Goal: Task Accomplishment & Management: Complete application form

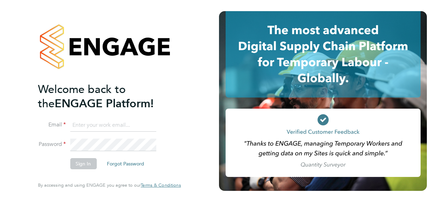
type input "[PERSON_NAME][EMAIL_ADDRESS][PERSON_NAME][DOMAIN_NAME]"
click at [82, 164] on button "Sign In" at bounding box center [83, 163] width 26 height 11
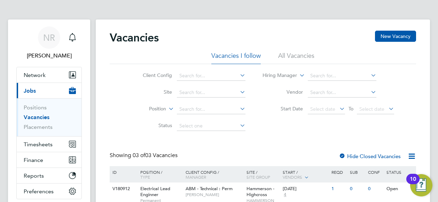
click at [398, 28] on div "Vacancies New Vacancy Vacancies I follow All Vacancies Client Config Site Posit…" at bounding box center [263, 147] width 334 height 256
click at [395, 34] on button "New Vacancy" at bounding box center [395, 36] width 41 height 11
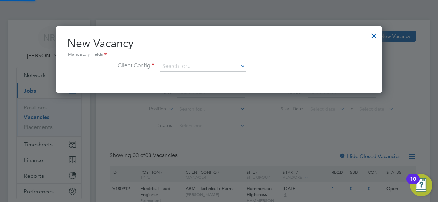
scroll to position [66, 326]
click at [196, 67] on input at bounding box center [203, 66] width 86 height 10
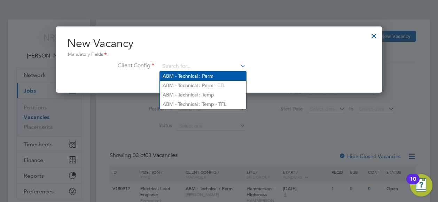
click at [196, 72] on li "ABM - Technical : Perm" at bounding box center [203, 75] width 86 height 9
type input "ABM - Technical : Perm"
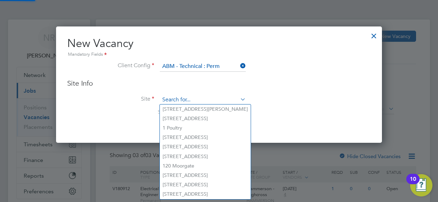
click at [168, 103] on input at bounding box center [203, 100] width 86 height 10
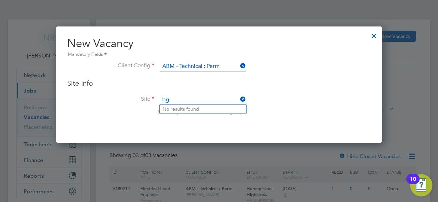
type input "b"
click at [196, 105] on li "80 Charlotte Street" at bounding box center [203, 108] width 86 height 9
type input "80 Charlotte Street"
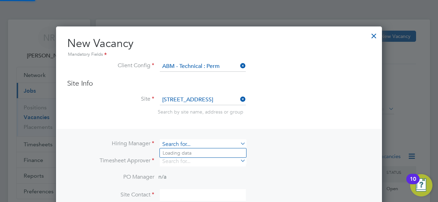
click at [175, 147] on input at bounding box center [203, 144] width 86 height 10
click at [180, 143] on input "dav" at bounding box center [203, 144] width 86 height 10
drag, startPoint x: 180, startPoint y: 143, endPoint x: 160, endPoint y: 142, distance: 19.1
click at [160, 142] on input "dav" at bounding box center [203, 144] width 86 height 10
drag, startPoint x: 178, startPoint y: 144, endPoint x: 125, endPoint y: 135, distance: 53.7
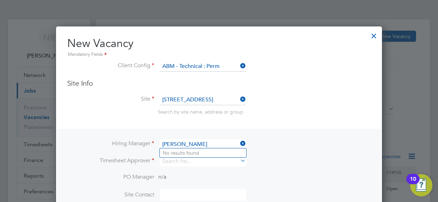
click at [125, 135] on div "Hiring Manager dix Timesheet Approver PO Manager n/a Site Contact Site Contact …" at bounding box center [219, 180] width 324 height 102
click at [178, 154] on li "Adam Townsend" at bounding box center [203, 152] width 86 height 9
type input "Adam Townsend"
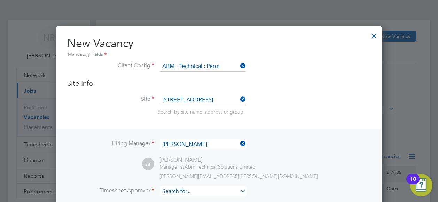
click at [175, 194] on input at bounding box center [203, 191] width 86 height 10
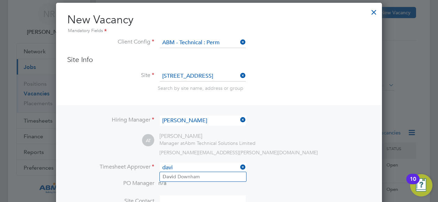
scroll to position [35, 0]
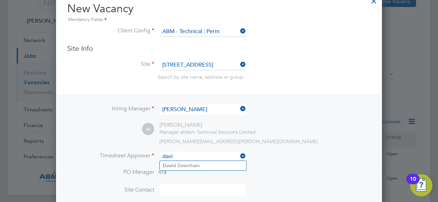
drag, startPoint x: 172, startPoint y: 153, endPoint x: 152, endPoint y: 152, distance: 19.9
click at [152, 152] on li "Timesheet Approver davi" at bounding box center [218, 159] width 303 height 17
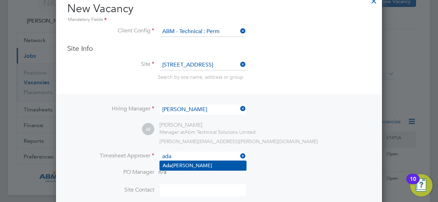
click at [191, 166] on li "Ada m Townsend" at bounding box center [203, 165] width 86 height 9
type input "Adam Townsend"
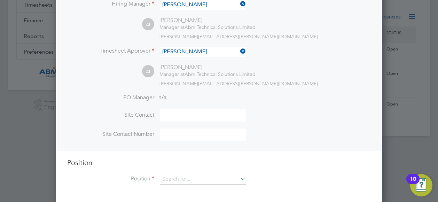
scroll to position [142, 0]
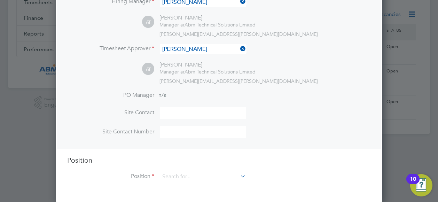
click at [180, 114] on input at bounding box center [203, 113] width 86 height 12
type input "David Dixon"
click at [176, 128] on input at bounding box center [203, 132] width 86 height 12
paste input "447471 996 451"
drag, startPoint x: 171, startPoint y: 132, endPoint x: 222, endPoint y: 122, distance: 51.7
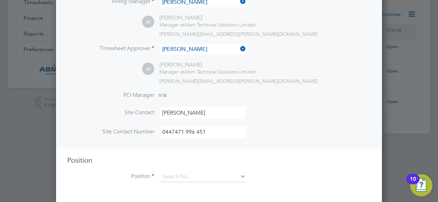
click at [170, 132] on input "0447471 996 451" at bounding box center [203, 132] width 86 height 12
type input "07471 996 451"
click at [214, 176] on input at bounding box center [203, 177] width 86 height 10
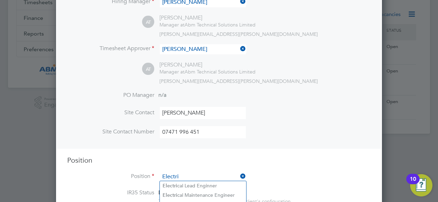
scroll to position [177, 0]
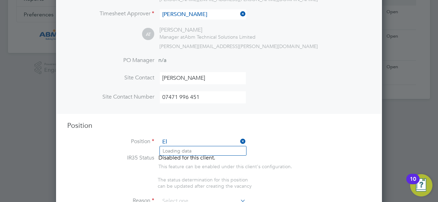
type input "E"
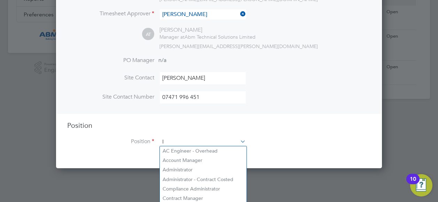
scroll to position [1101, 326]
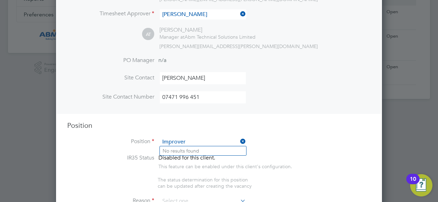
drag, startPoint x: 188, startPoint y: 138, endPoint x: 148, endPoint y: 137, distance: 40.0
click at [148, 137] on li "Position Improver" at bounding box center [218, 145] width 303 height 17
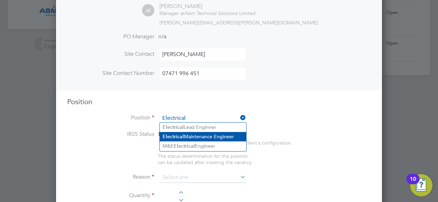
scroll to position [212, 0]
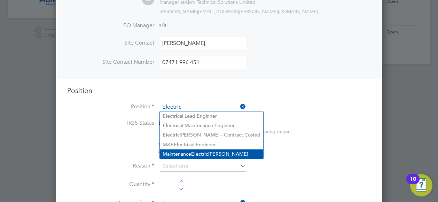
click at [204, 151] on b "Electric" at bounding box center [199, 154] width 17 height 6
type input "Maintenance Electrician"
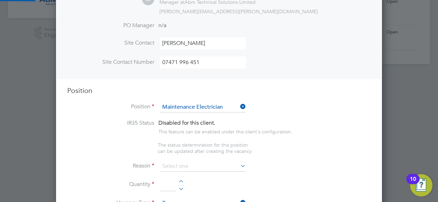
type textarea "To carry out planned and reactive maintenance as instructed by the Contract Man…"
click at [203, 167] on input at bounding box center [203, 166] width 86 height 10
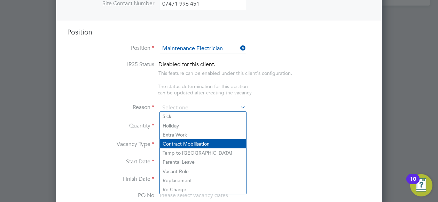
scroll to position [281, 0]
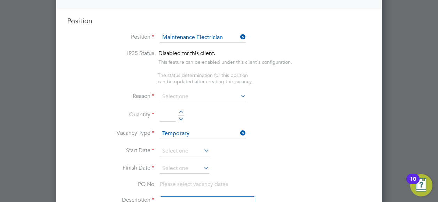
click at [191, 161] on li "Vacant Role" at bounding box center [203, 160] width 86 height 9
type input "Vacant Role"
click at [180, 110] on div at bounding box center [181, 112] width 6 height 5
type input "1"
click at [220, 132] on input at bounding box center [203, 133] width 86 height 10
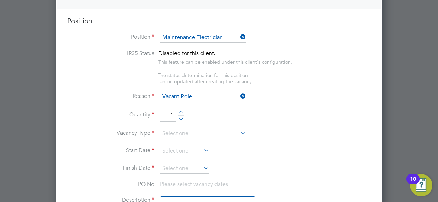
click at [186, 148] on li "Permanent" at bounding box center [203, 150] width 86 height 9
type input "Permanent"
click at [186, 149] on input at bounding box center [184, 151] width 49 height 10
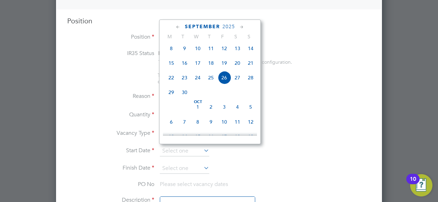
click at [225, 84] on span "26" at bounding box center [223, 77] width 13 height 13
type input "26 Sep 2025"
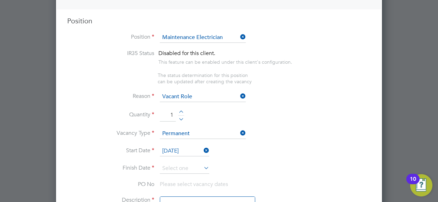
click at [202, 164] on icon at bounding box center [202, 168] width 0 height 10
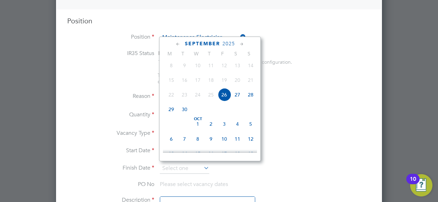
click at [225, 127] on span "3" at bounding box center [223, 123] width 13 height 13
type input "03 Oct 2025"
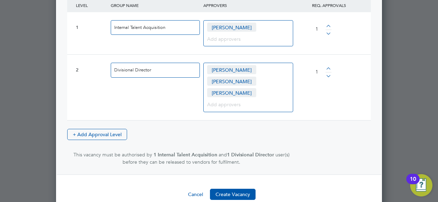
scroll to position [983, 0]
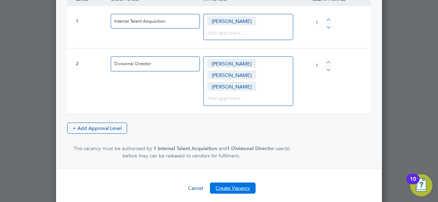
click at [241, 182] on button "Create Vacancy" at bounding box center [233, 187] width 46 height 11
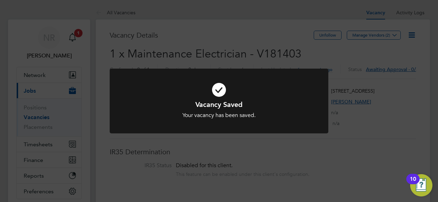
click at [77, 36] on div "Vacancy Saved Your vacancy has been saved. Cancel Okay" at bounding box center [219, 101] width 438 height 202
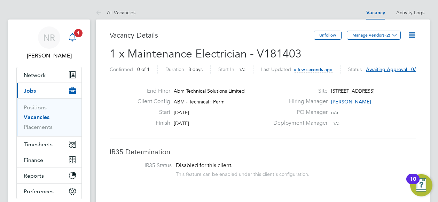
click at [74, 38] on icon "Main navigation" at bounding box center [72, 37] width 8 height 8
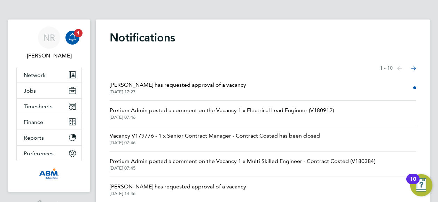
click at [175, 83] on span "Natalie Rendell has requested approval of a vacancy" at bounding box center [178, 85] width 136 height 8
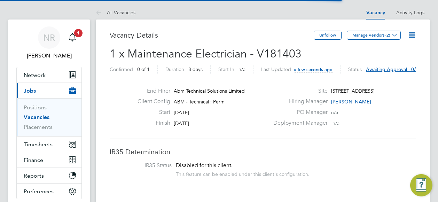
scroll to position [3, 3]
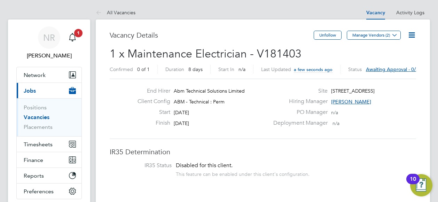
click at [412, 34] on icon at bounding box center [411, 35] width 9 height 9
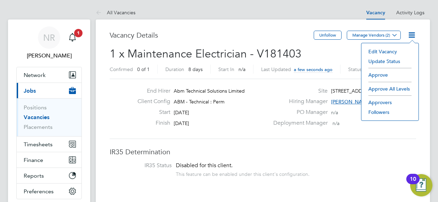
click at [394, 84] on li "Approve All Levels" at bounding box center [390, 89] width 50 height 10
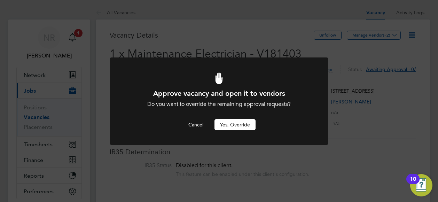
click at [244, 123] on button "Yes, Override" at bounding box center [234, 124] width 41 height 11
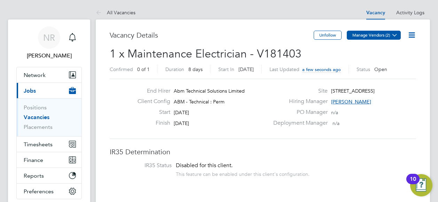
click at [372, 36] on button "Manage Vendors (2)" at bounding box center [374, 35] width 54 height 9
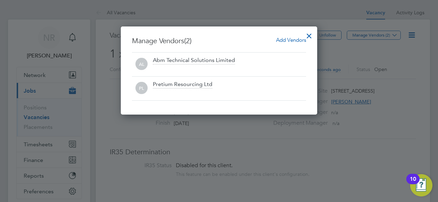
click at [289, 41] on span "Add Vendors" at bounding box center [291, 40] width 30 height 7
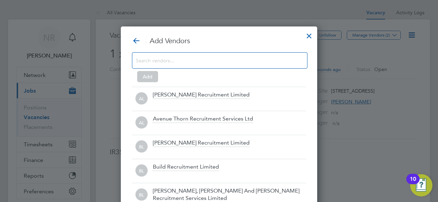
click at [212, 63] on input at bounding box center [214, 60] width 157 height 9
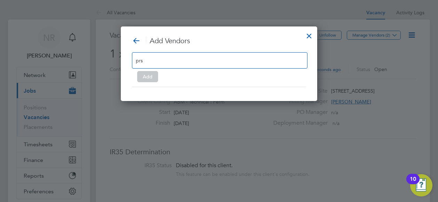
drag, startPoint x: 161, startPoint y: 59, endPoint x: 72, endPoint y: 54, distance: 88.6
type input "prs"
click at [169, 66] on div "prs" at bounding box center [219, 60] width 175 height 16
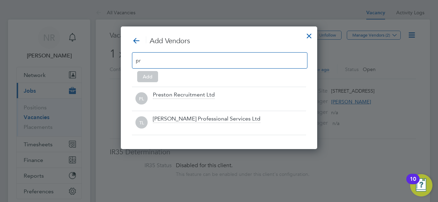
type input "p"
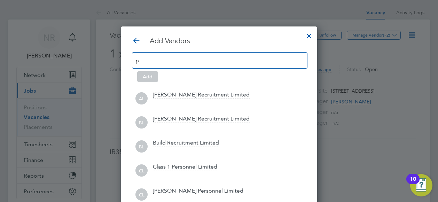
click at [157, 63] on input "p" at bounding box center [157, 60] width 43 height 9
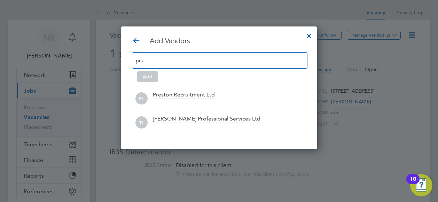
scroll to position [74, 196]
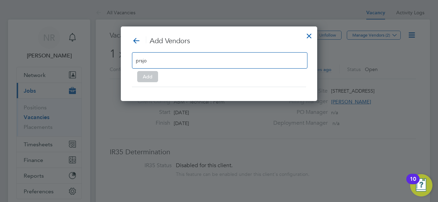
type input "prsjob"
drag, startPoint x: 157, startPoint y: 63, endPoint x: 131, endPoint y: 57, distance: 26.3
click at [131, 57] on div "Add Vendors prsjob Add" at bounding box center [219, 63] width 196 height 74
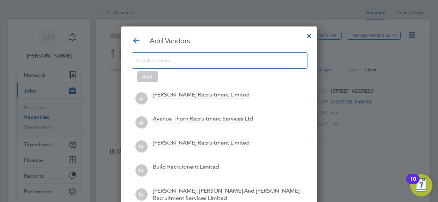
click at [186, 62] on div at bounding box center [219, 60] width 175 height 16
type input "p"
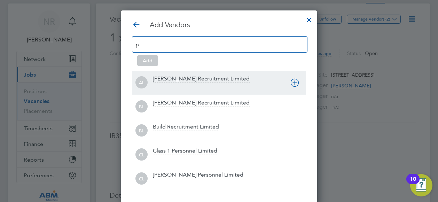
scroll to position [0, 0]
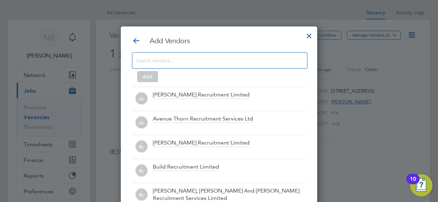
click at [134, 39] on icon at bounding box center [136, 40] width 9 height 9
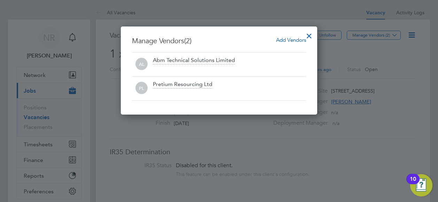
scroll to position [88, 196]
click at [288, 40] on span "Add Vendors" at bounding box center [291, 40] width 30 height 7
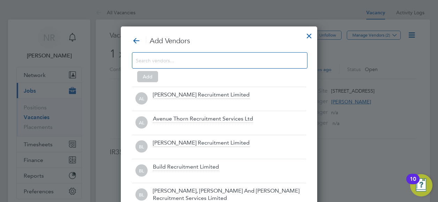
scroll to position [193, 196]
click at [201, 59] on input at bounding box center [214, 60] width 157 height 9
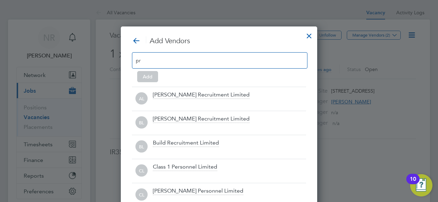
scroll to position [122, 196]
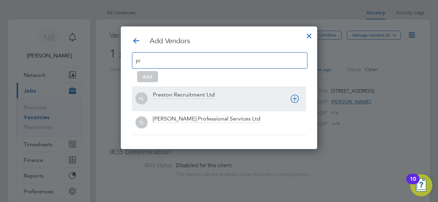
type input "p"
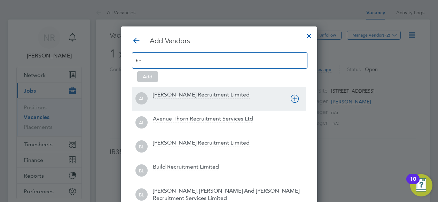
scroll to position [3, 3]
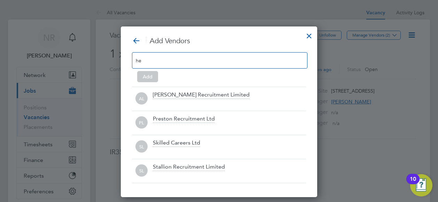
type input "h"
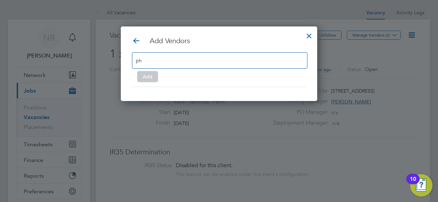
scroll to position [98, 196]
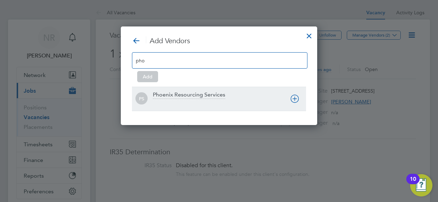
type input "pho"
click at [294, 99] on icon at bounding box center [294, 98] width 9 height 9
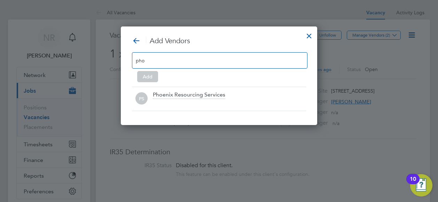
scroll to position [3, 3]
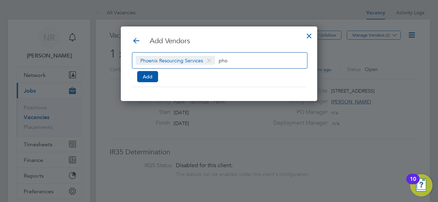
click at [243, 59] on input "pho" at bounding box center [240, 60] width 43 height 9
type input "p"
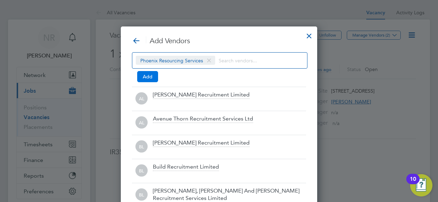
click at [148, 76] on button "Add" at bounding box center [147, 76] width 21 height 11
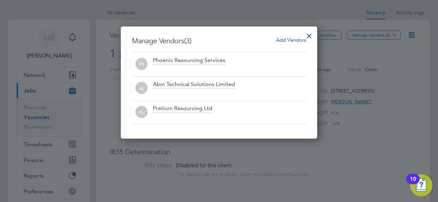
click at [310, 35] on div at bounding box center [309, 34] width 13 height 13
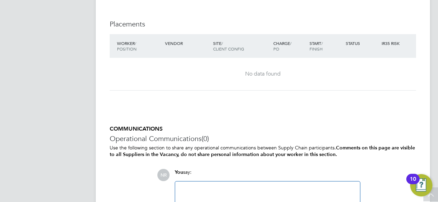
scroll to position [827, 0]
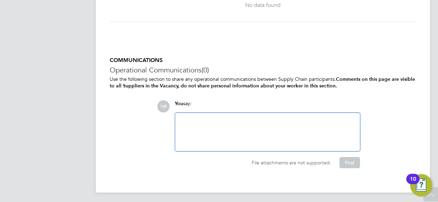
click at [214, 122] on div at bounding box center [267, 132] width 176 height 30
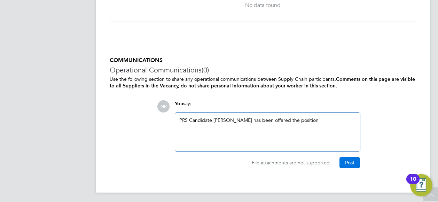
click at [350, 158] on button "Post" at bounding box center [349, 162] width 21 height 11
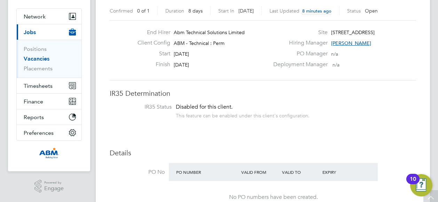
scroll to position [0, 0]
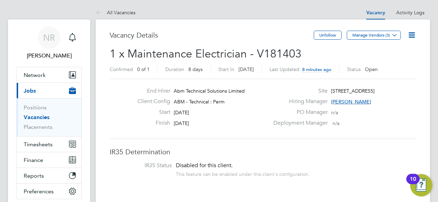
click at [412, 36] on icon at bounding box center [411, 35] width 9 height 9
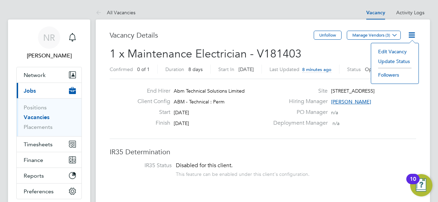
click at [397, 50] on li "Edit Vacancy" at bounding box center [394, 52] width 40 height 10
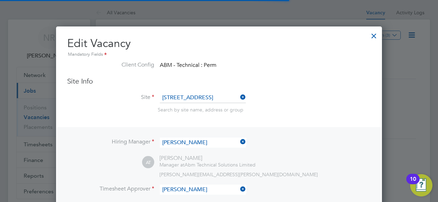
scroll to position [21, 36]
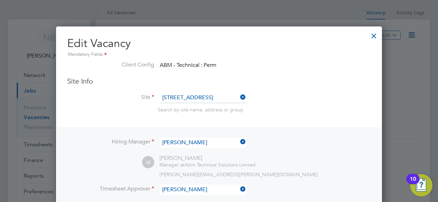
click at [375, 34] on div at bounding box center [373, 34] width 13 height 13
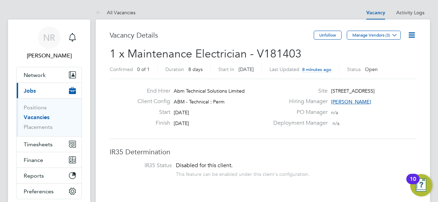
click at [415, 33] on icon at bounding box center [411, 35] width 9 height 9
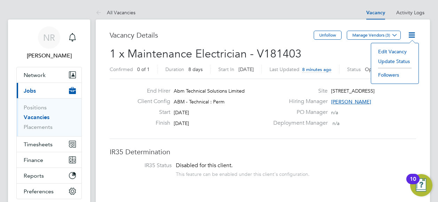
click at [404, 63] on li "Update Status" at bounding box center [394, 61] width 40 height 10
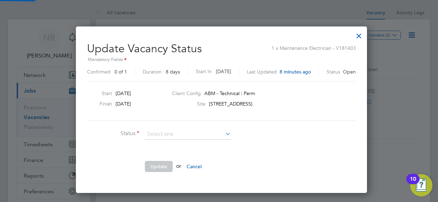
scroll to position [165, 286]
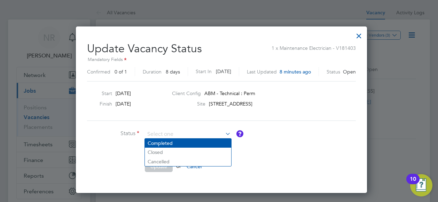
click at [177, 143] on li "Completed" at bounding box center [188, 142] width 86 height 9
type input "Completed"
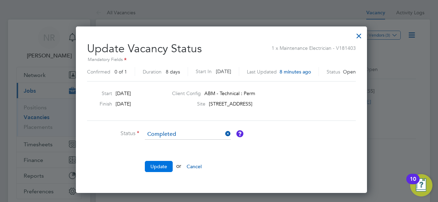
click at [159, 166] on button "Update" at bounding box center [159, 166] width 28 height 11
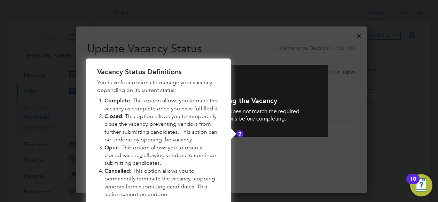
scroll to position [7, 0]
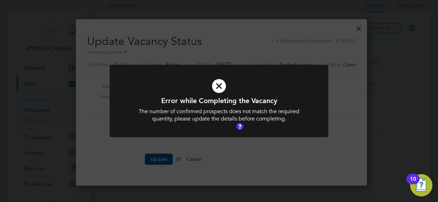
click at [219, 88] on icon at bounding box center [218, 85] width 181 height 27
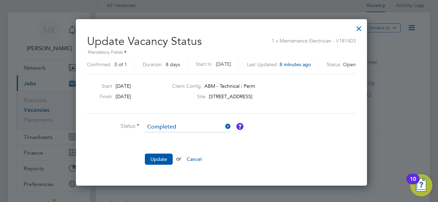
click at [354, 29] on div at bounding box center [358, 27] width 13 height 13
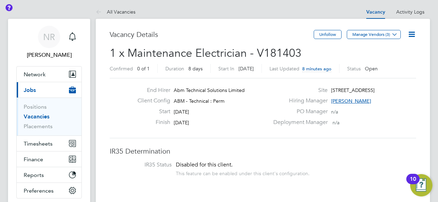
scroll to position [0, 0]
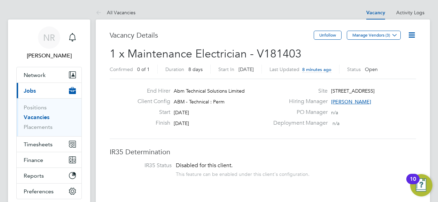
click at [413, 34] on icon at bounding box center [411, 35] width 9 height 9
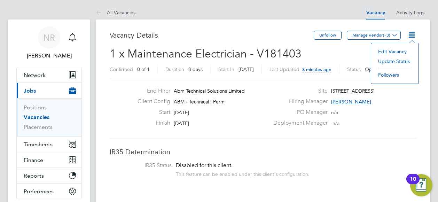
click at [394, 62] on li "Update Status" at bounding box center [394, 61] width 40 height 10
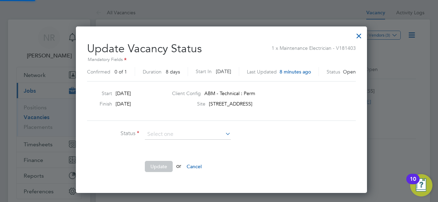
scroll to position [165, 286]
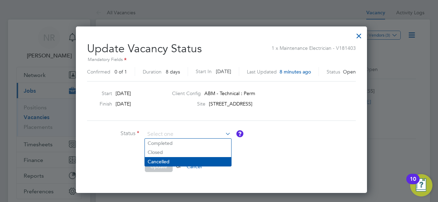
click at [159, 158] on li "Cancelled" at bounding box center [188, 161] width 86 height 9
type input "Cancelled"
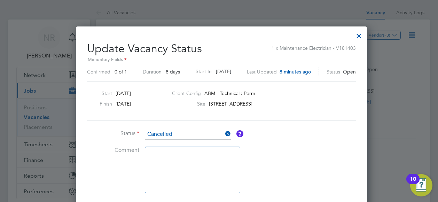
scroll to position [7, 0]
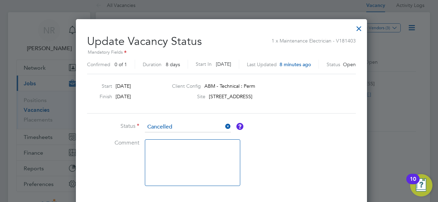
click at [352, 29] on div at bounding box center [358, 27] width 13 height 13
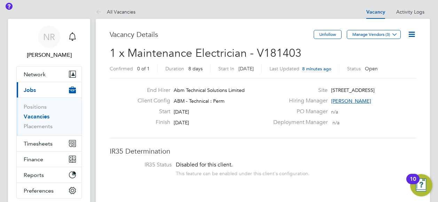
scroll to position [0, 0]
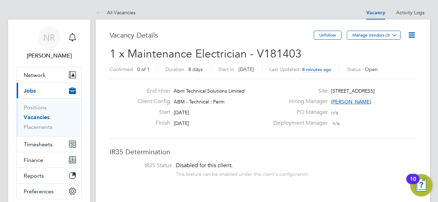
drag, startPoint x: 35, startPoint y: 117, endPoint x: 43, endPoint y: 118, distance: 7.4
click at [35, 117] on link "Vacancies" at bounding box center [37, 117] width 26 height 7
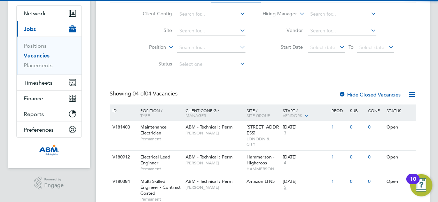
scroll to position [114, 0]
